Goal: Manage account settings

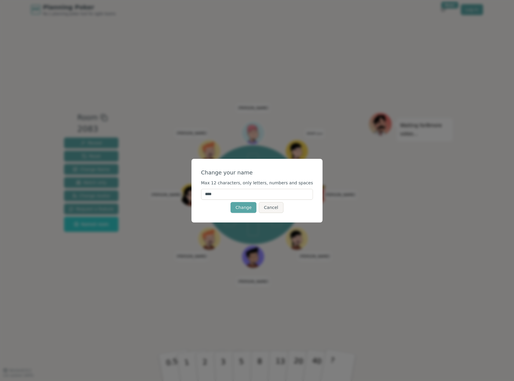
drag, startPoint x: 232, startPoint y: 192, endPoint x: 199, endPoint y: 196, distance: 33.8
click at [199, 196] on div "Change your name Max 12 characters, only letters, numbers and spaces **** Chang…" at bounding box center [257, 190] width 514 height 381
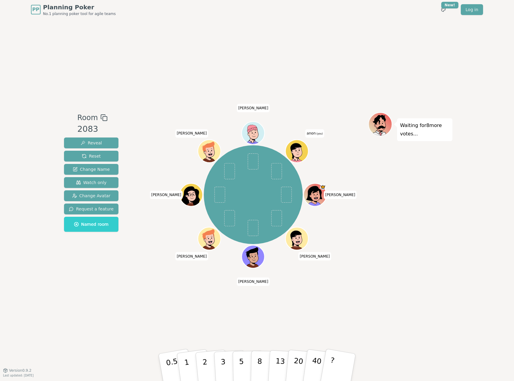
click at [318, 133] on span "(you)" at bounding box center [318, 134] width 7 height 3
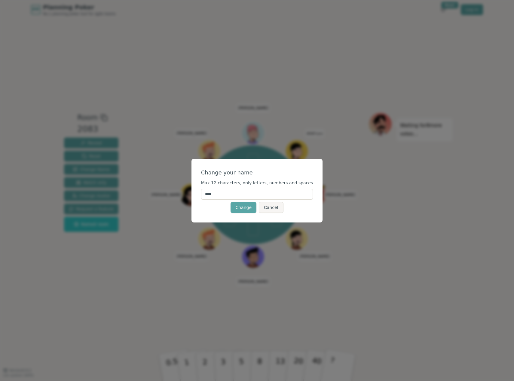
drag, startPoint x: 227, startPoint y: 196, endPoint x: 201, endPoint y: 195, distance: 25.6
click at [201, 195] on div "Change your name Max 12 characters, only letters, numbers and spaces **** Chang…" at bounding box center [256, 191] width 131 height 64
type input "*****"
click at [238, 212] on button "Change" at bounding box center [243, 207] width 26 height 11
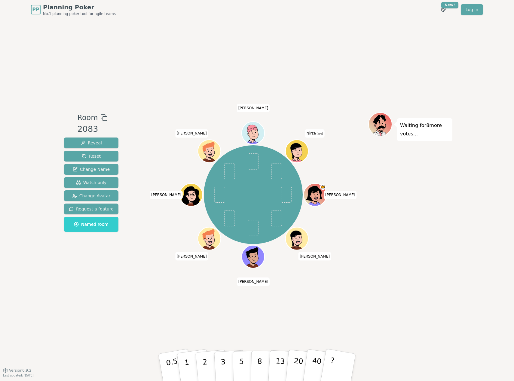
click at [300, 151] on icon at bounding box center [297, 151] width 22 height 2
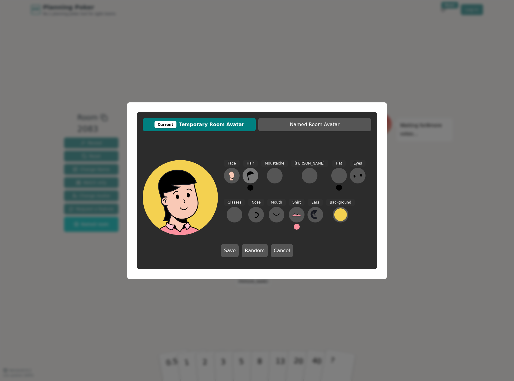
click at [249, 177] on icon at bounding box center [250, 176] width 10 height 10
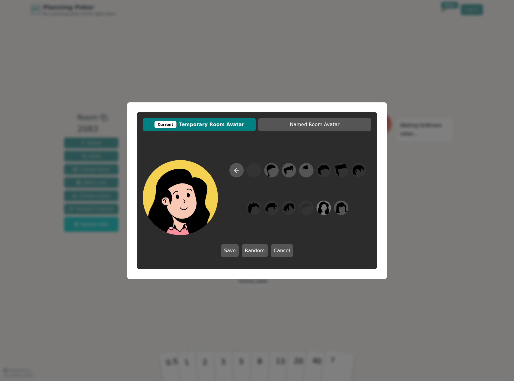
click at [323, 210] on icon at bounding box center [324, 208] width 12 height 14
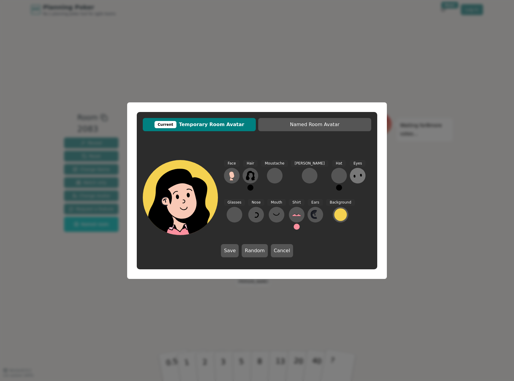
click at [353, 179] on icon at bounding box center [358, 176] width 10 height 10
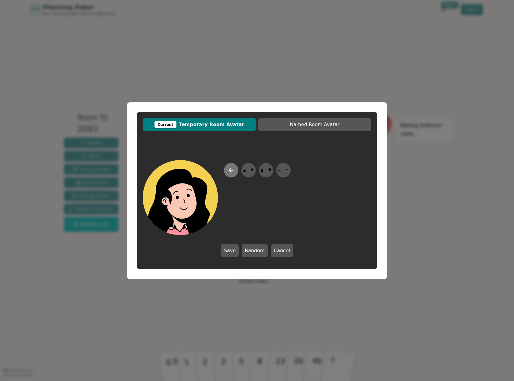
click at [232, 169] on icon at bounding box center [230, 170] width 7 height 7
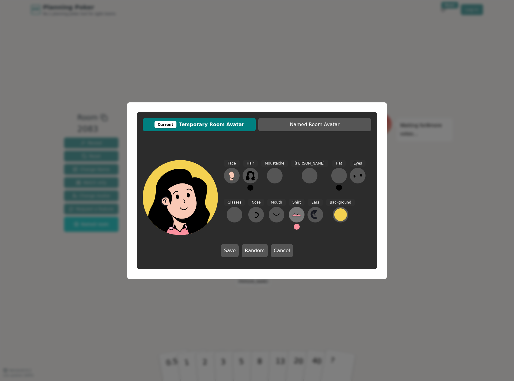
click at [292, 216] on icon at bounding box center [296, 216] width 9 height 2
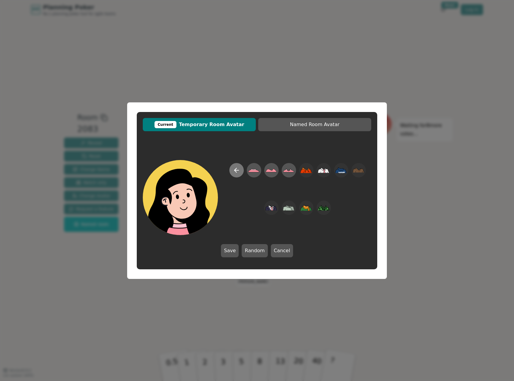
click at [232, 171] on button at bounding box center [236, 170] width 14 height 14
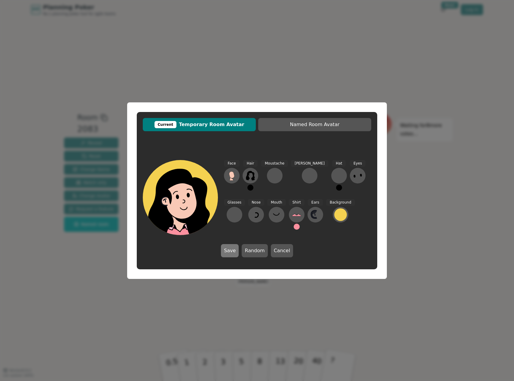
click at [236, 251] on button "Save" at bounding box center [230, 250] width 18 height 13
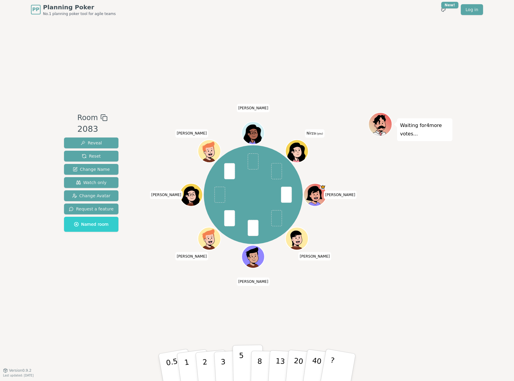
click at [242, 366] on p "5" at bounding box center [241, 368] width 5 height 32
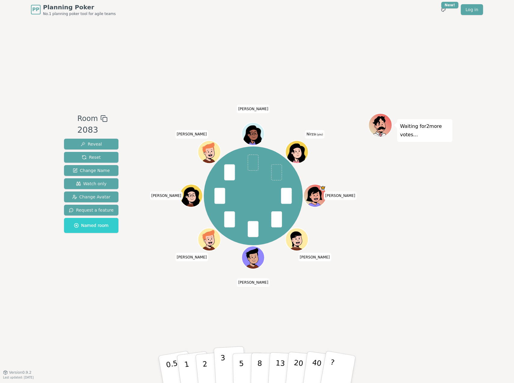
click at [227, 367] on button "3" at bounding box center [230, 369] width 33 height 47
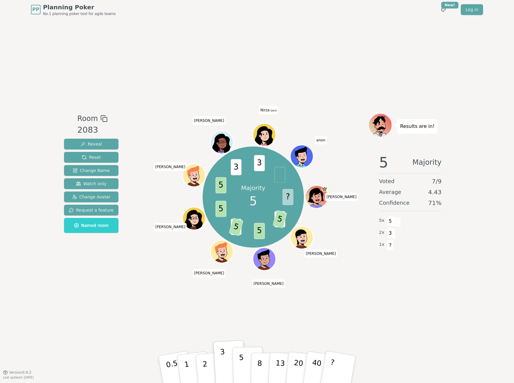
click at [239, 369] on p "5" at bounding box center [241, 370] width 5 height 32
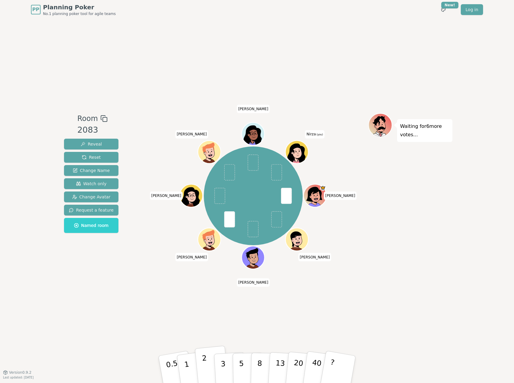
click at [210, 365] on button "2" at bounding box center [212, 370] width 34 height 48
click at [210, 369] on button "2" at bounding box center [212, 370] width 34 height 48
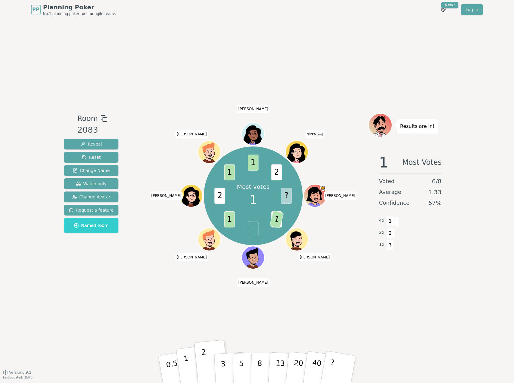
click at [188, 371] on p "1" at bounding box center [187, 370] width 9 height 33
